Goal: Find specific page/section: Find specific page/section

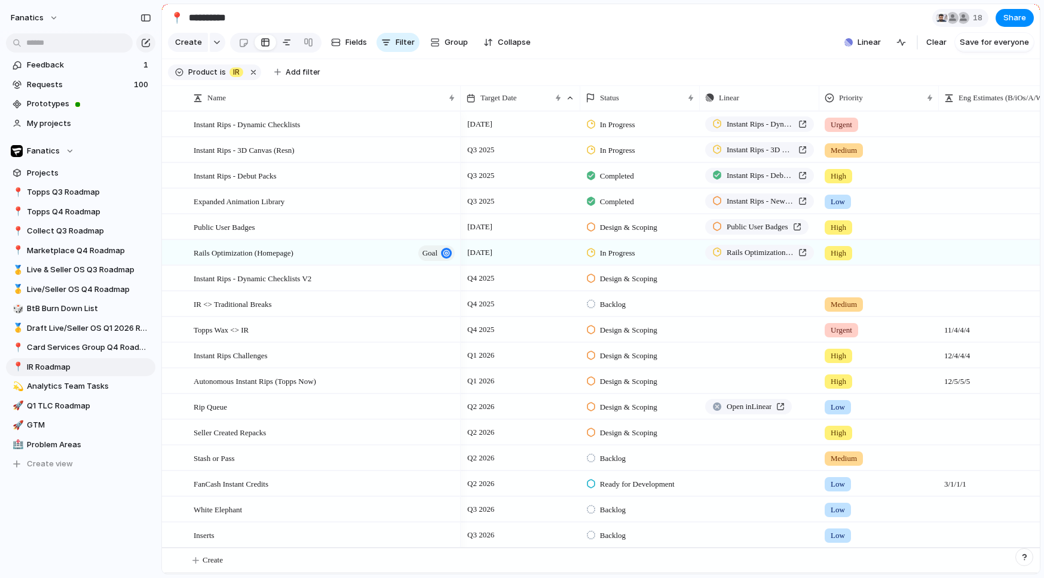
click at [285, 41] on div at bounding box center [287, 42] width 10 height 19
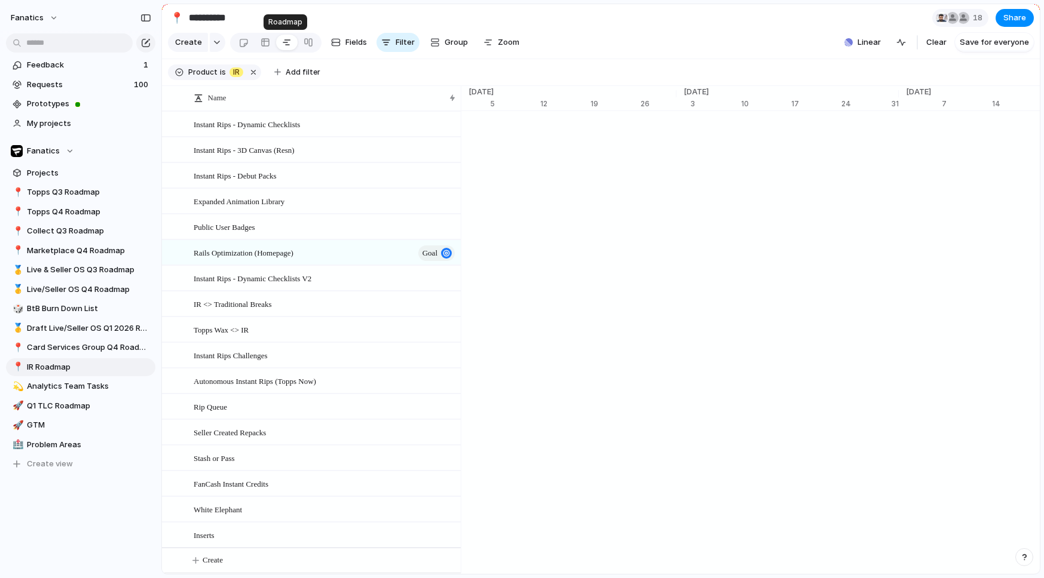
scroll to position [0, 7749]
